Goal: Obtain resource: Download file/media

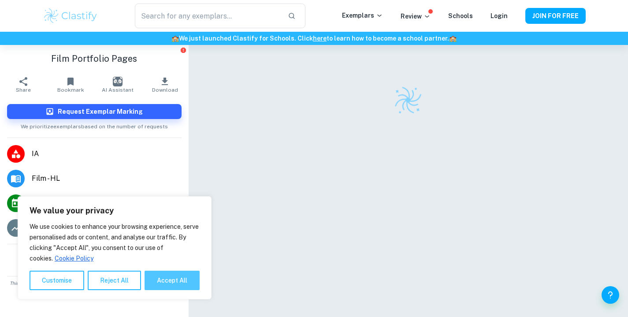
click at [179, 282] on button "Accept All" at bounding box center [172, 280] width 55 height 19
checkbox input "true"
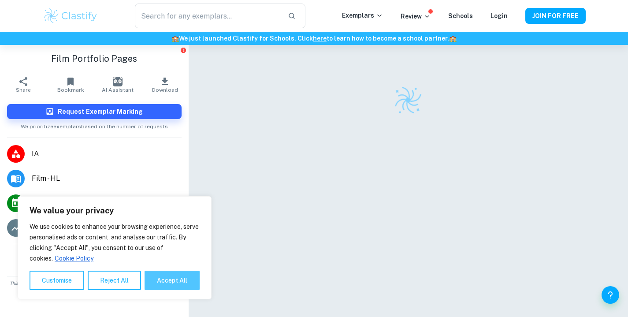
checkbox input "true"
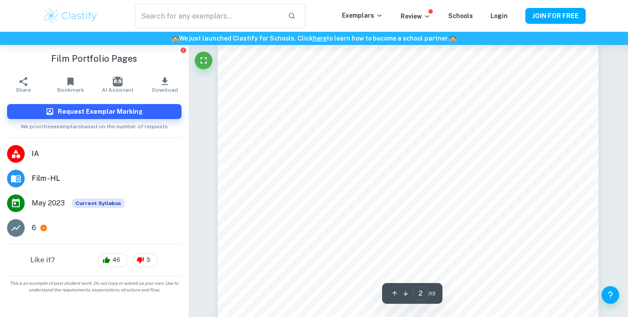
scroll to position [18, 0]
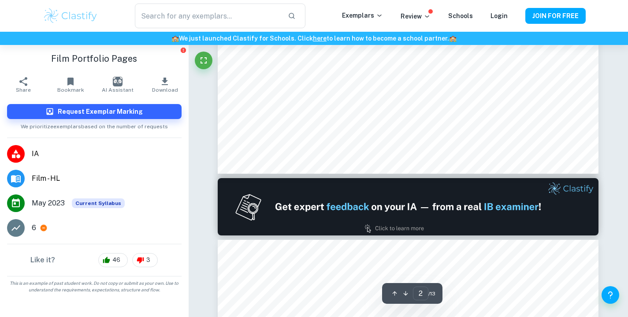
type input "1"
